Goal: Information Seeking & Learning: Learn about a topic

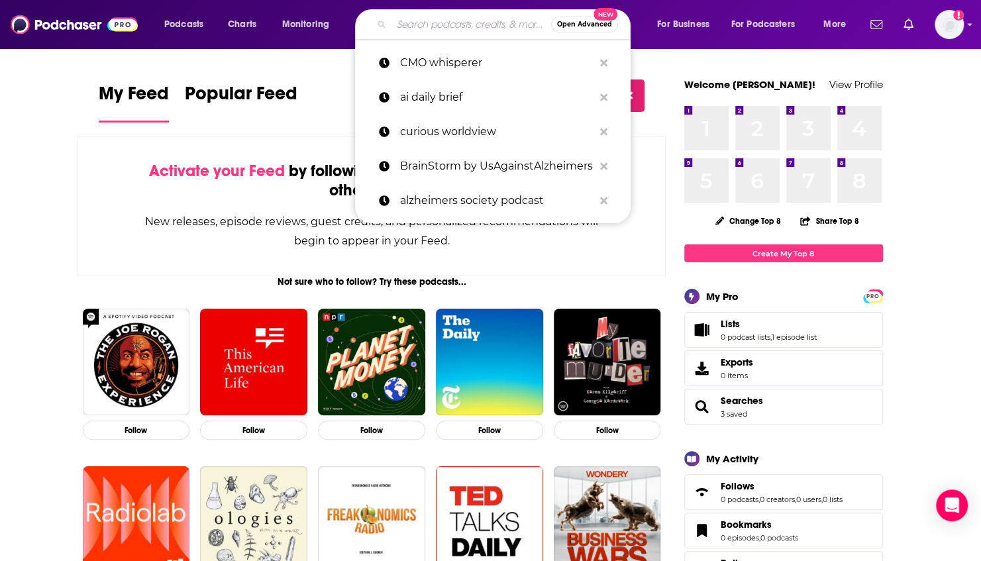
click at [411, 27] on input "Search podcasts, credits, & more..." at bounding box center [472, 24] width 160 height 21
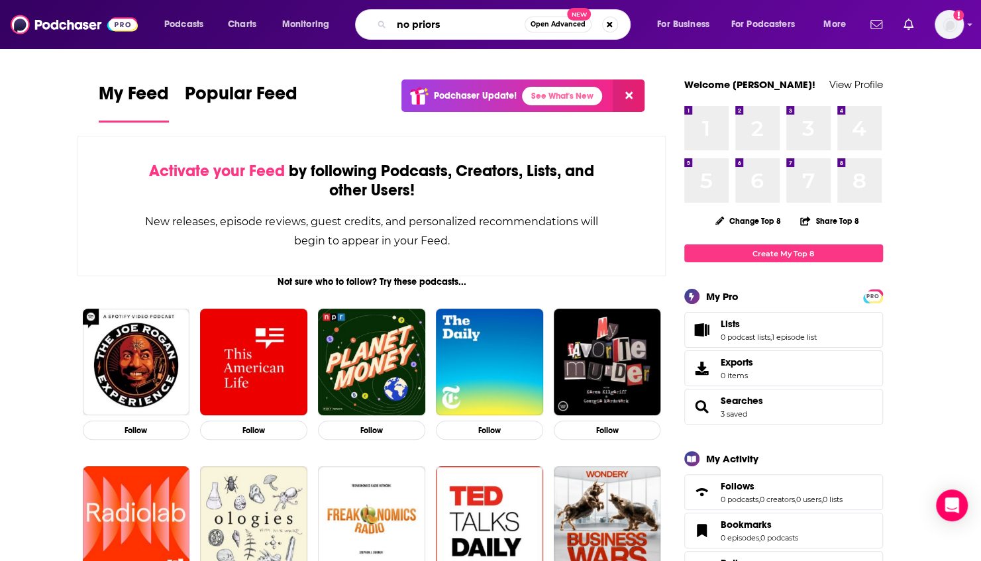
type input "no priors"
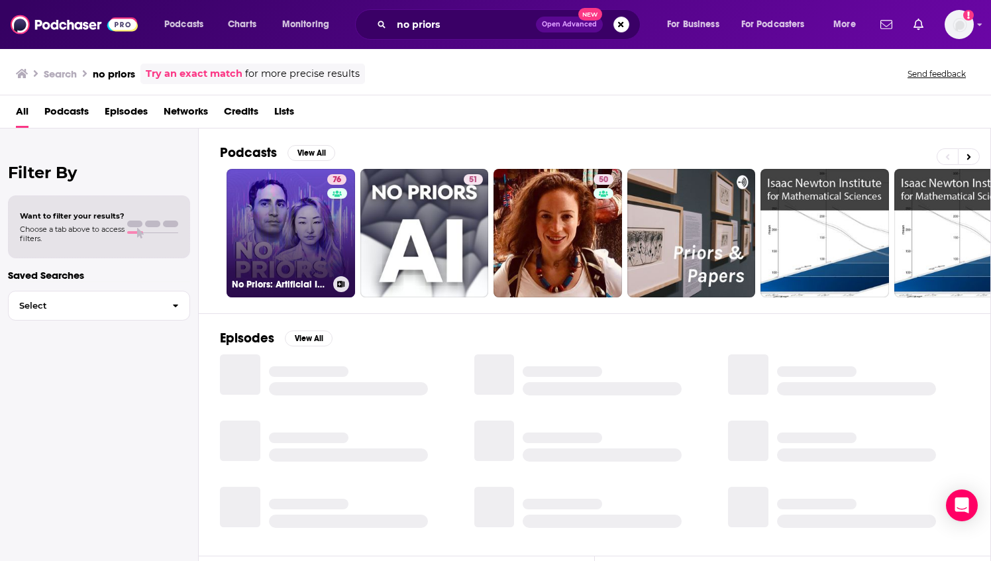
click at [285, 248] on link "76 No Priors: Artificial Intelligence | Technology | Startups" at bounding box center [291, 233] width 129 height 129
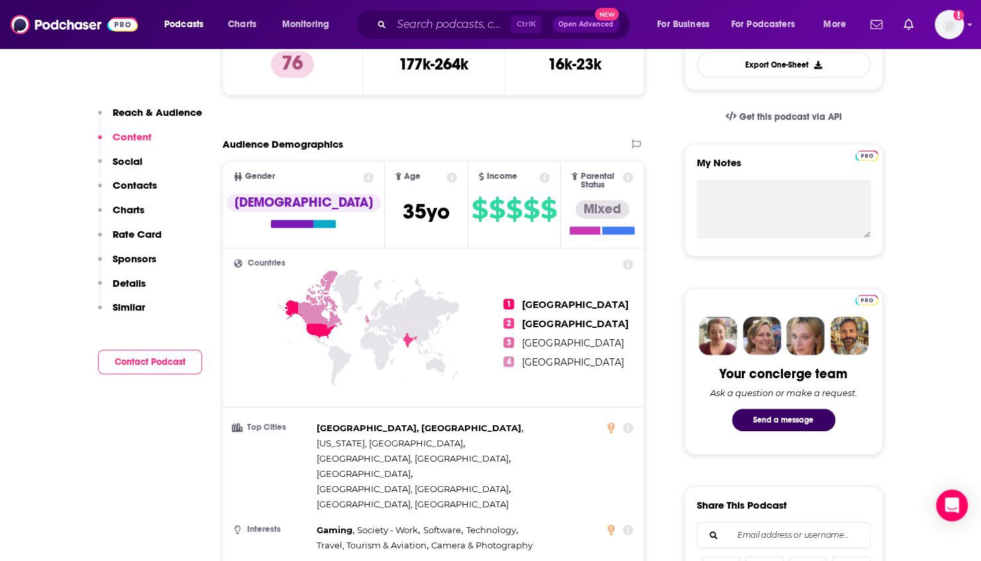
scroll to position [356, 0]
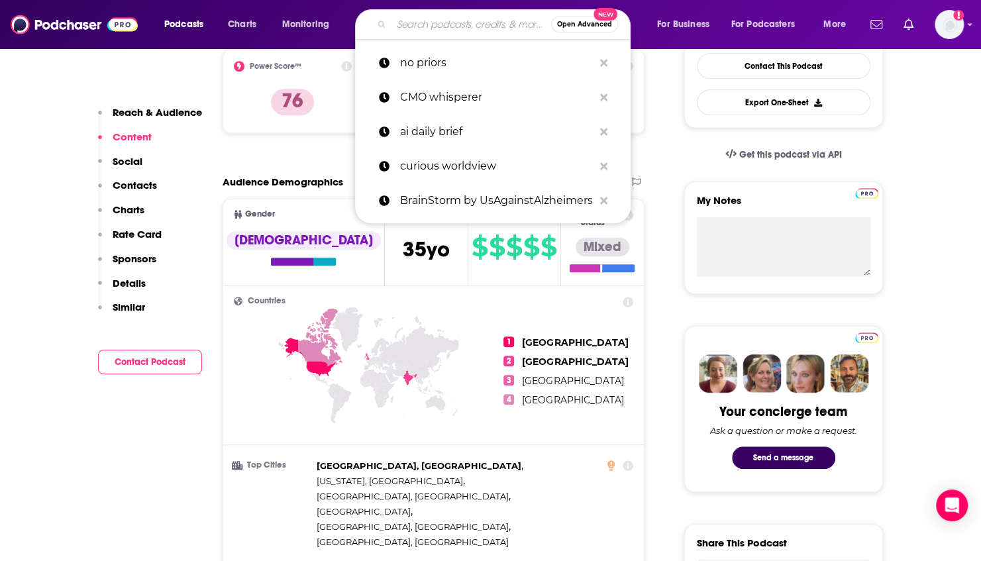
click at [444, 24] on input "Search podcasts, credits, & more..." at bounding box center [472, 24] width 160 height 21
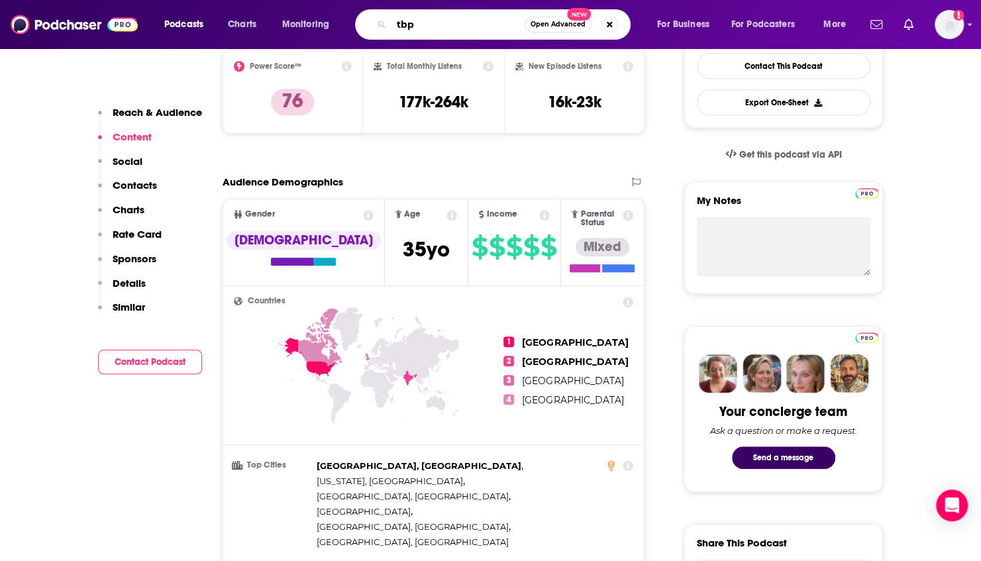
type input "tbpn"
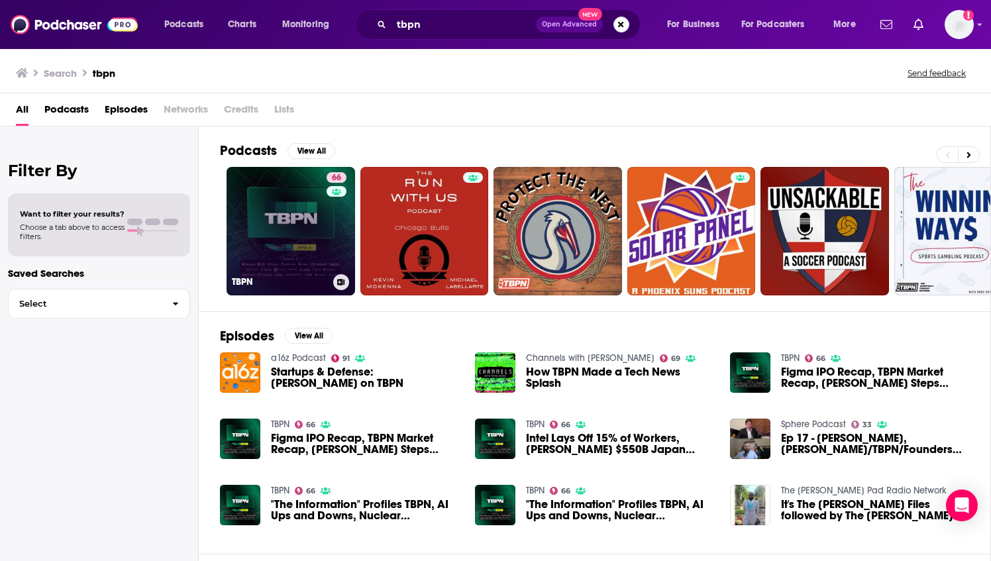
click at [295, 249] on link "66 TBPN" at bounding box center [291, 231] width 129 height 129
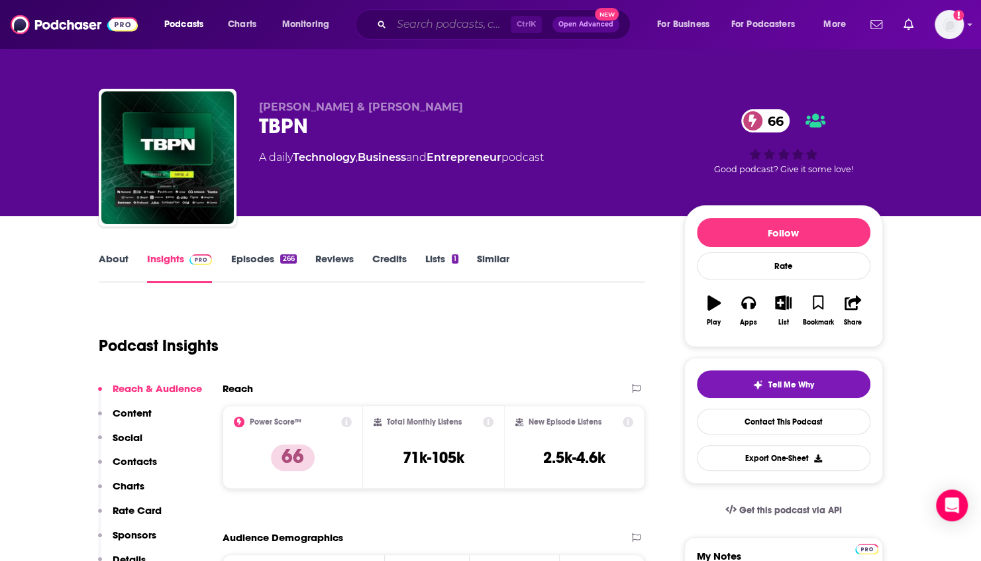
click at [460, 24] on input "Search podcasts, credits, & more..." at bounding box center [451, 24] width 119 height 21
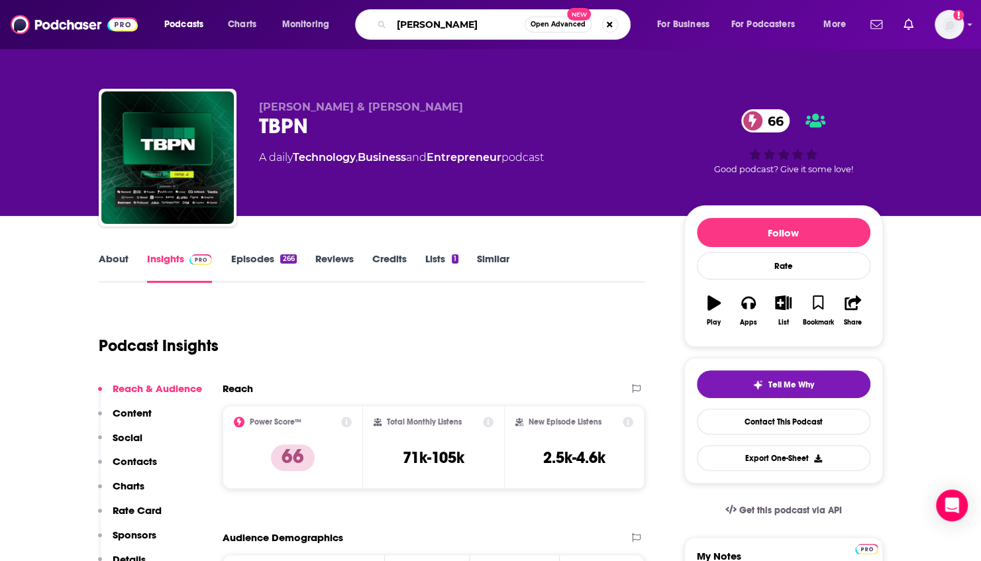
type input "[PERSON_NAME]"
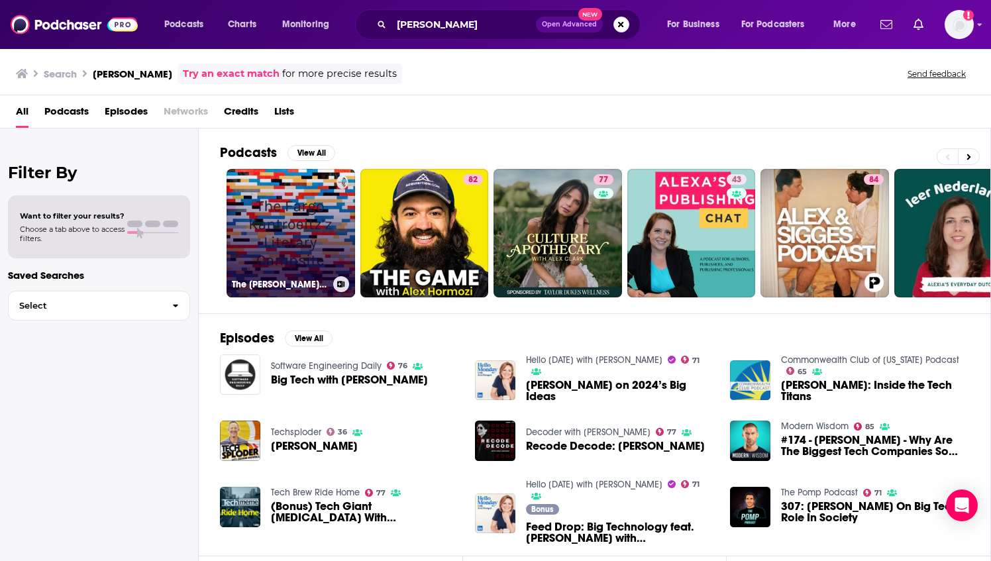
click at [290, 224] on link "The [PERSON_NAME] Literary Campsite" at bounding box center [291, 233] width 129 height 129
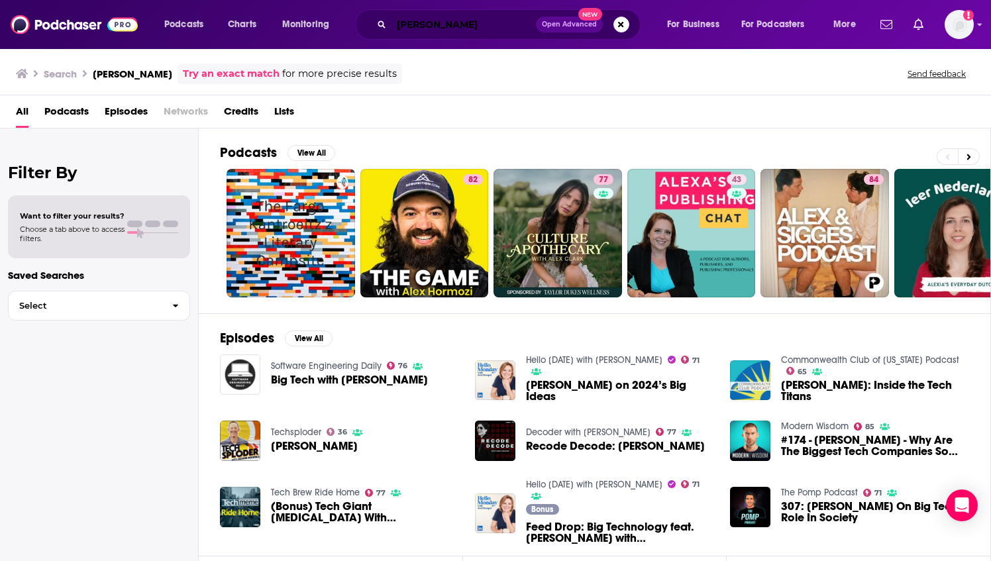
click at [507, 22] on input "[PERSON_NAME]" at bounding box center [464, 24] width 144 height 21
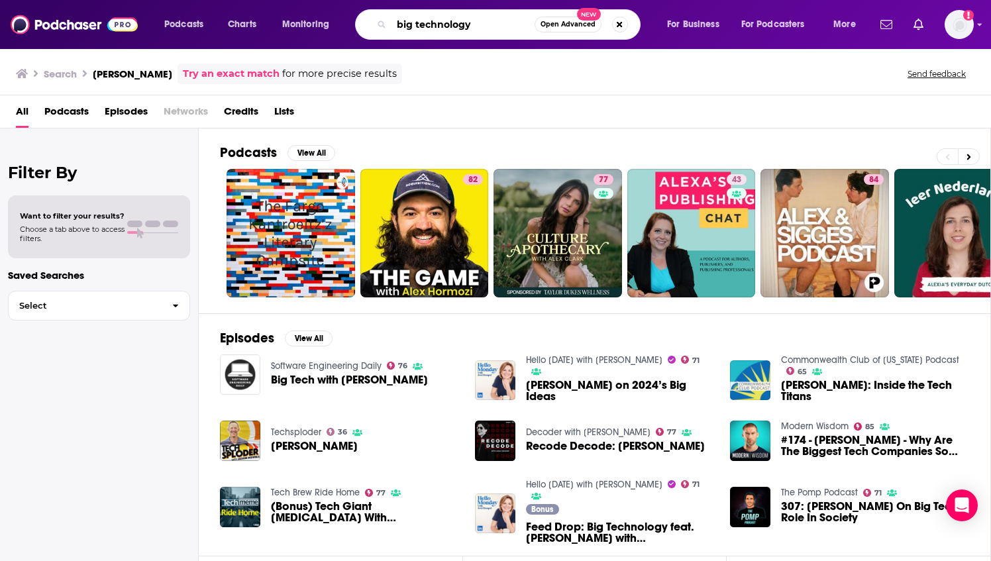
type input "big technology"
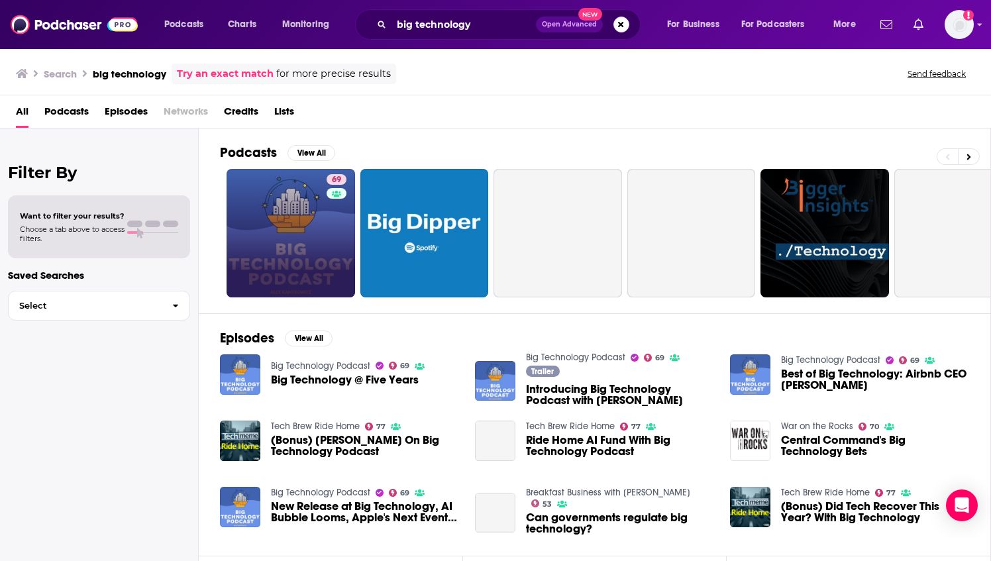
drag, startPoint x: 341, startPoint y: 191, endPoint x: 330, endPoint y: 205, distance: 18.4
click at [330, 205] on div "69" at bounding box center [338, 233] width 23 height 118
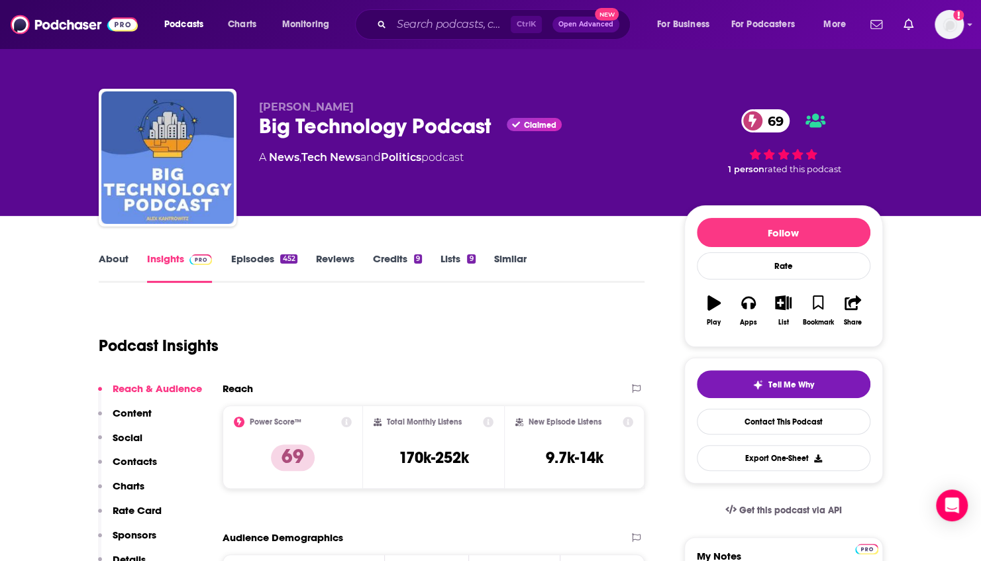
click at [122, 262] on link "About" at bounding box center [114, 267] width 30 height 30
